Goal: Information Seeking & Learning: Learn about a topic

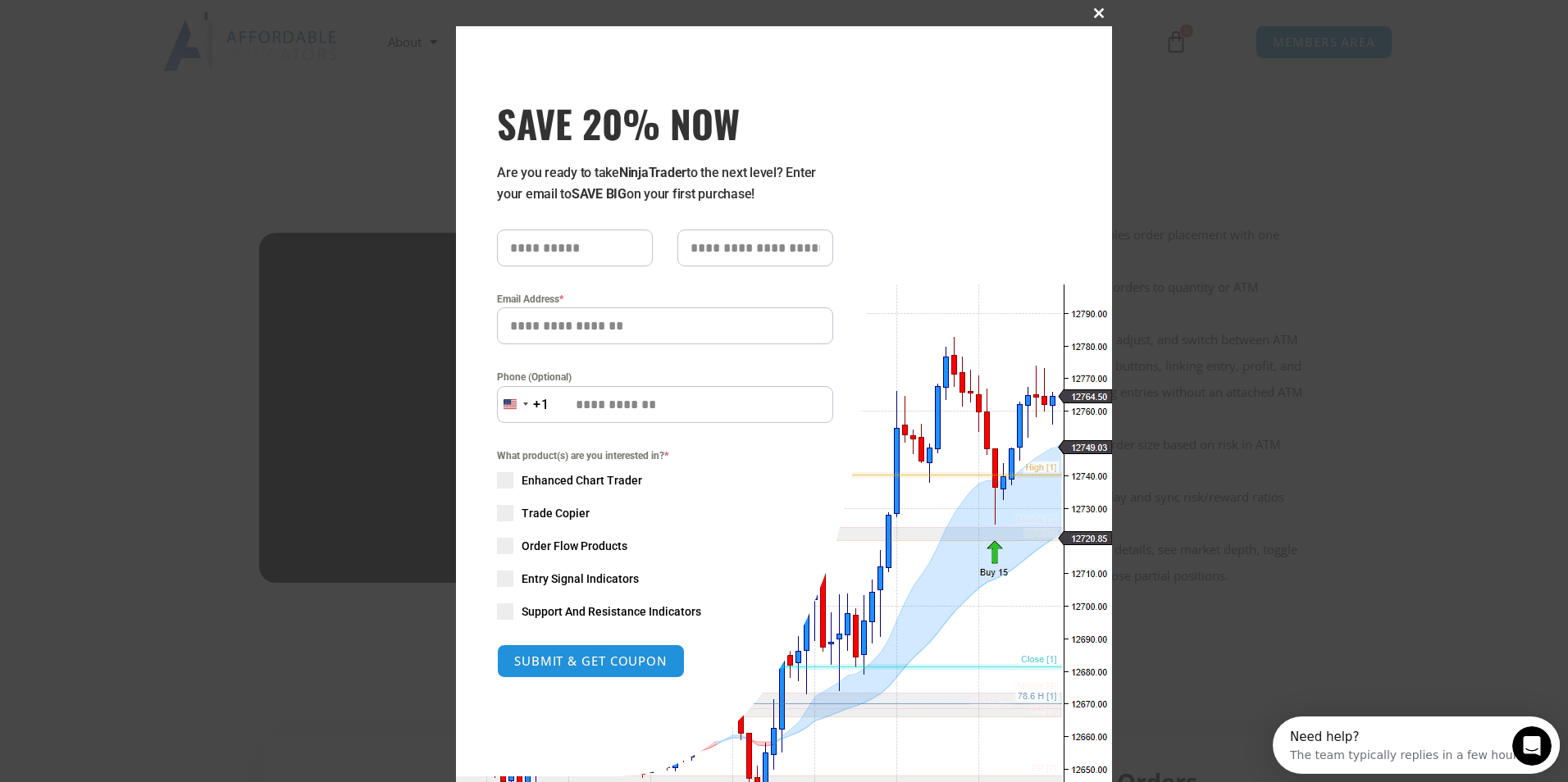
click at [1097, 13] on span "SAVE 20% NOW popup" at bounding box center [1098, 13] width 26 height 10
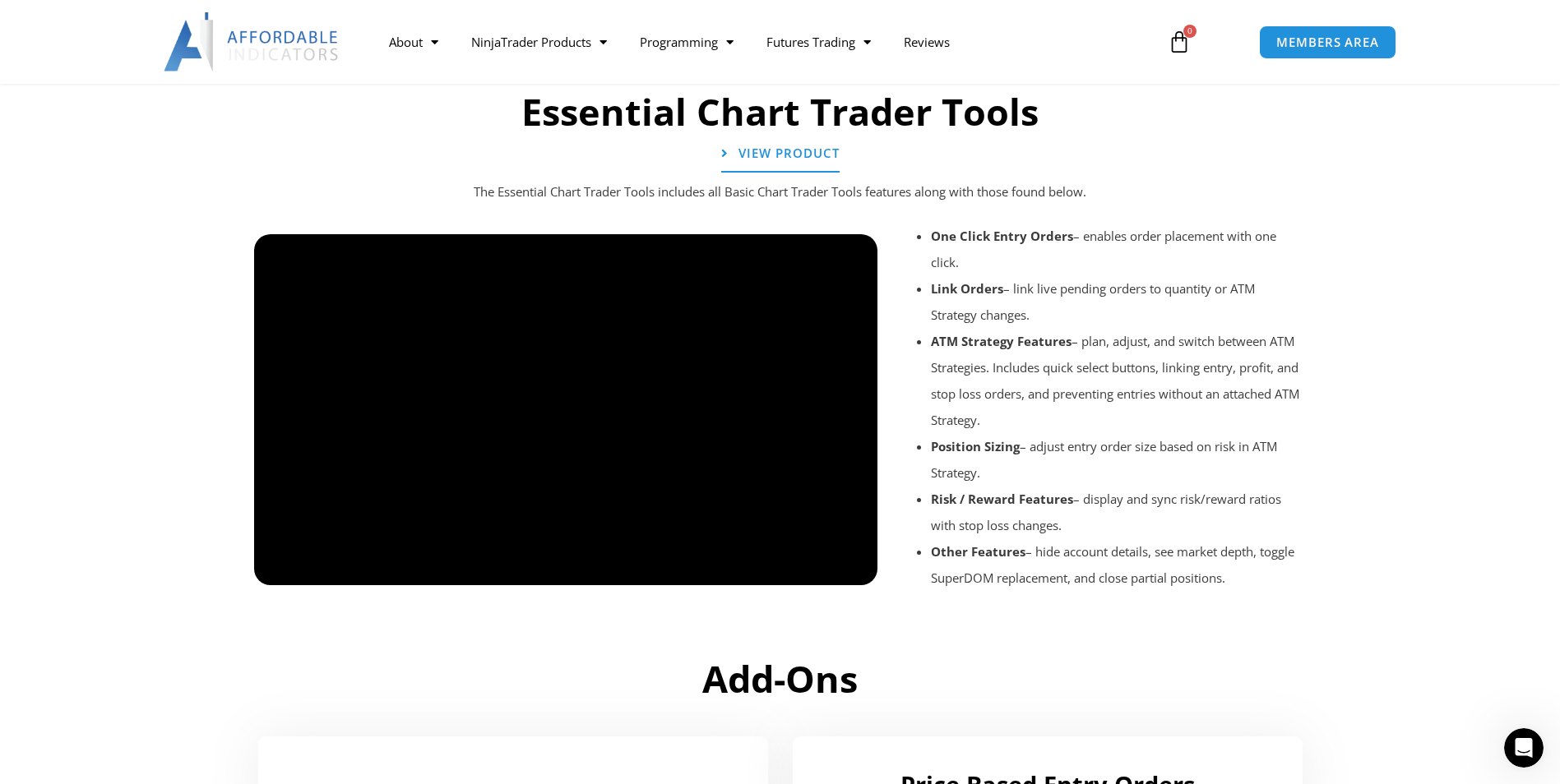
scroll to position [1802, 0]
click at [724, 564] on div at bounding box center [566, 598] width 624 height 78
click at [848, 570] on div at bounding box center [566, 598] width 624 height 78
click at [772, 570] on div at bounding box center [566, 598] width 624 height 78
click at [772, 560] on div at bounding box center [566, 598] width 624 height 78
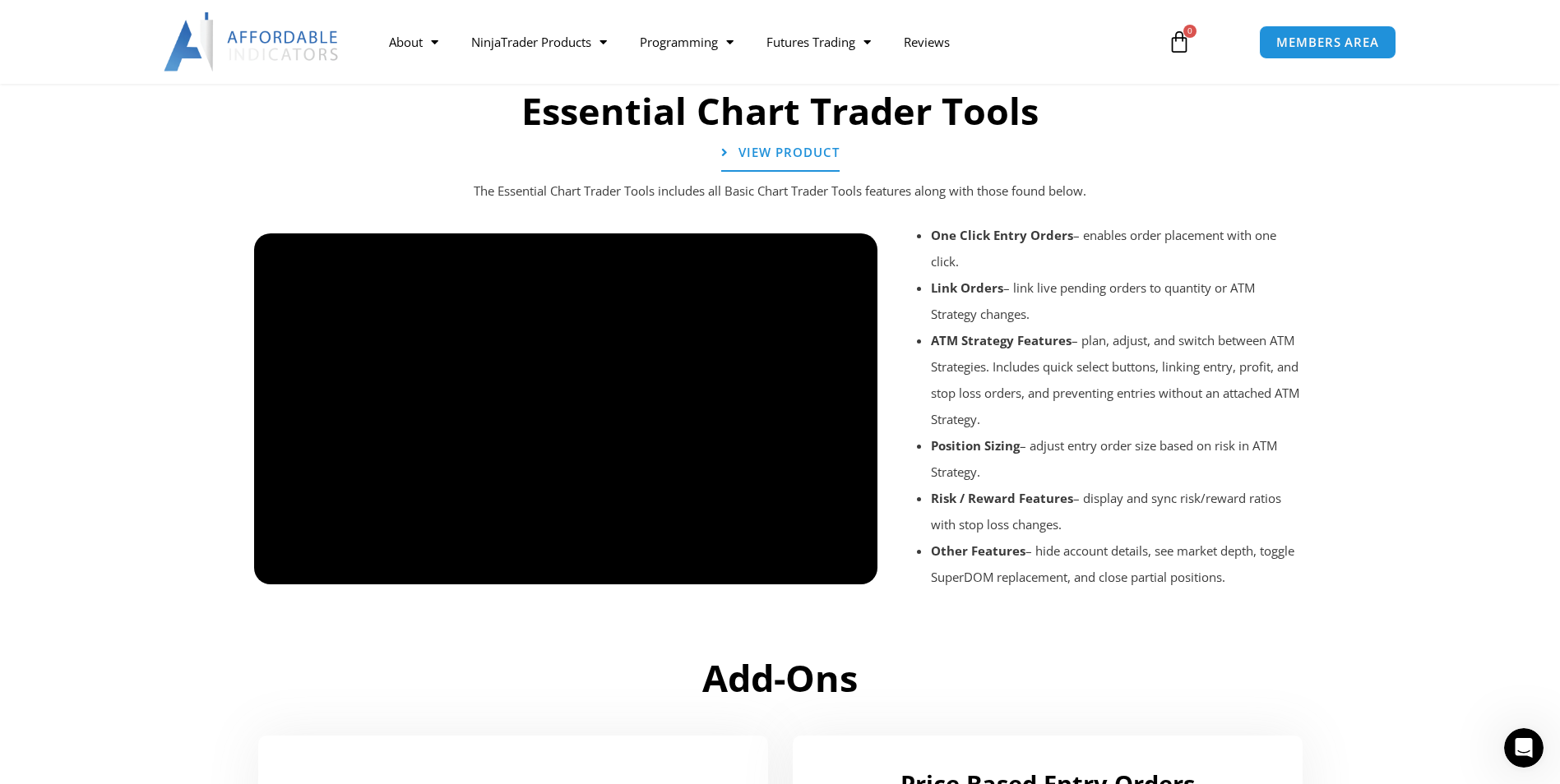
click at [281, 568] on div at bounding box center [566, 598] width 624 height 78
click at [286, 565] on div at bounding box center [566, 598] width 624 height 78
click at [735, 575] on div at bounding box center [566, 598] width 624 height 78
click at [283, 571] on div at bounding box center [566, 598] width 624 height 78
click at [281, 568] on div at bounding box center [566, 598] width 624 height 78
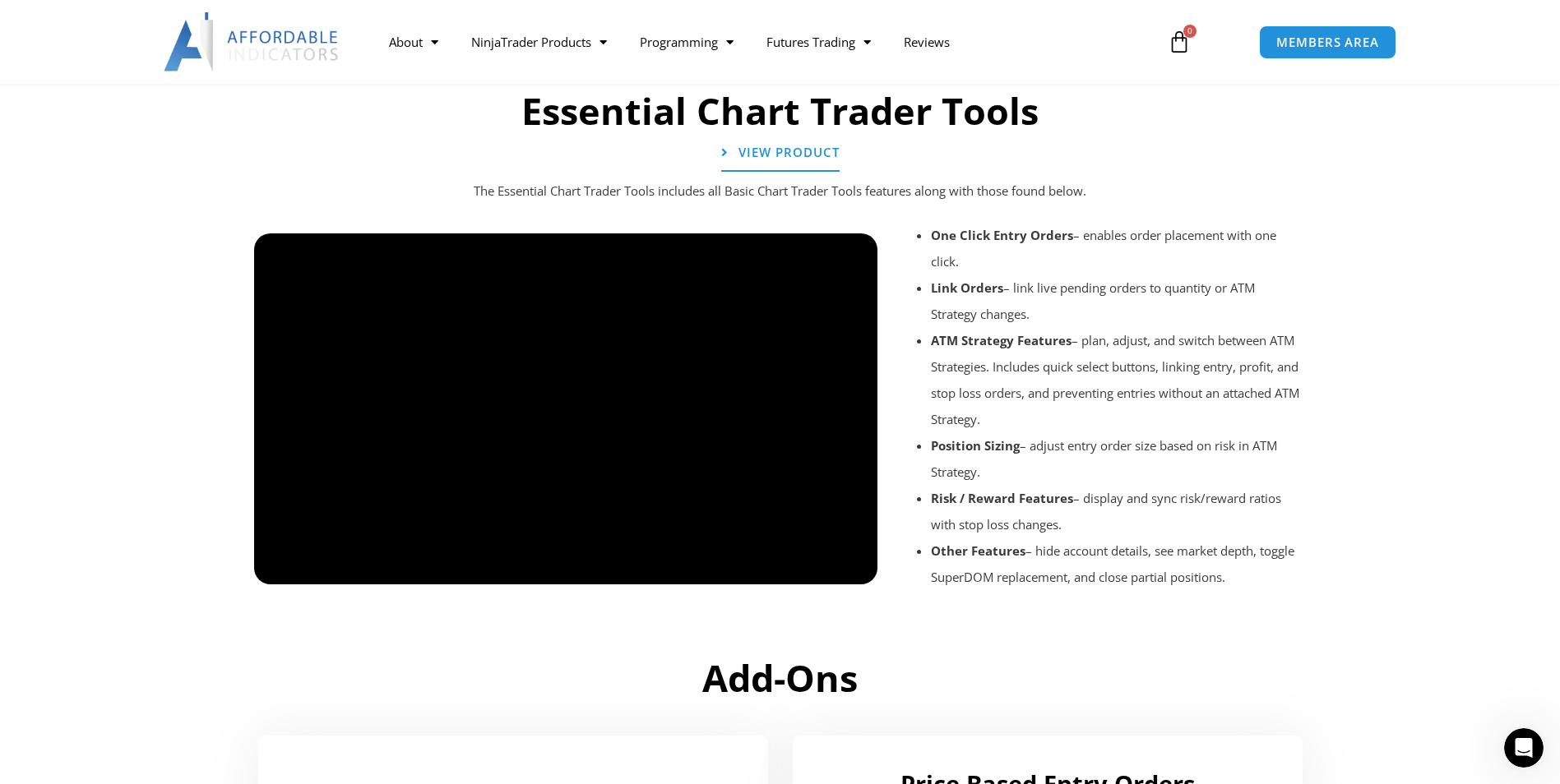
click at [781, 571] on div at bounding box center [566, 598] width 624 height 78
click at [102, 265] on section "Essential Chart Trader Tools View Product The Essential Chart Trader Tools incl…" at bounding box center [780, 363] width 1560 height 568
